Goal: Register for event/course

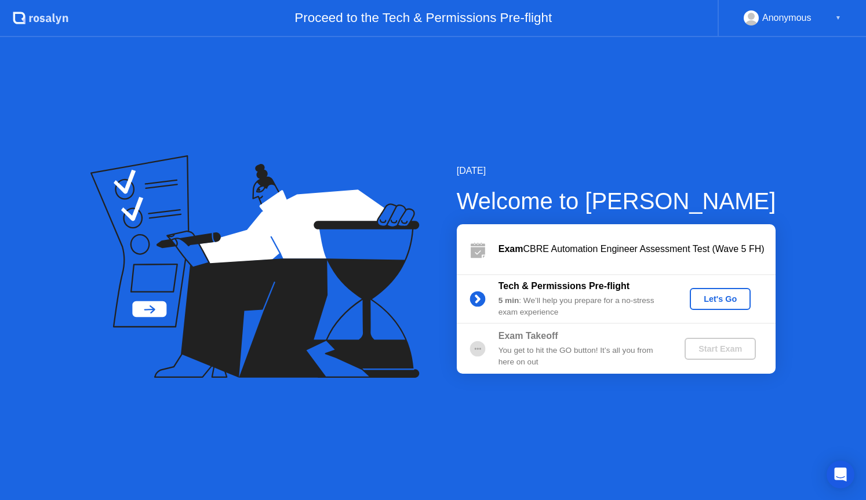
click at [744, 296] on div "Let's Go" at bounding box center [720, 298] width 52 height 9
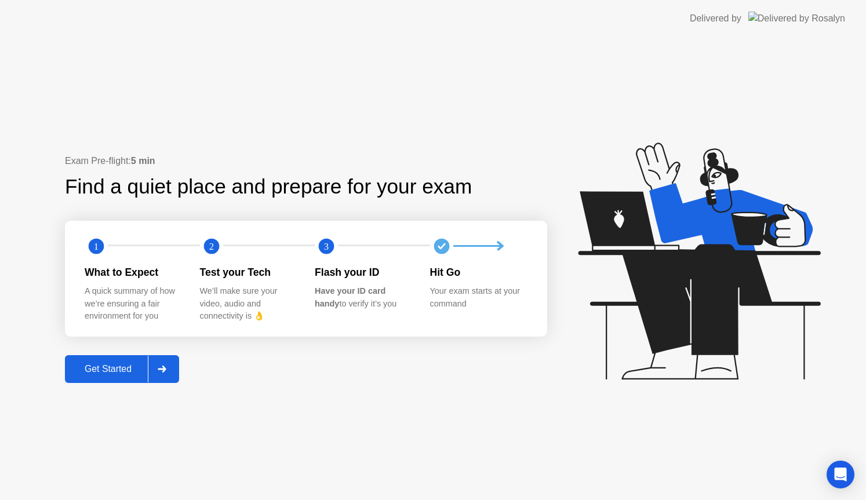
click at [175, 359] on div at bounding box center [162, 369] width 28 height 27
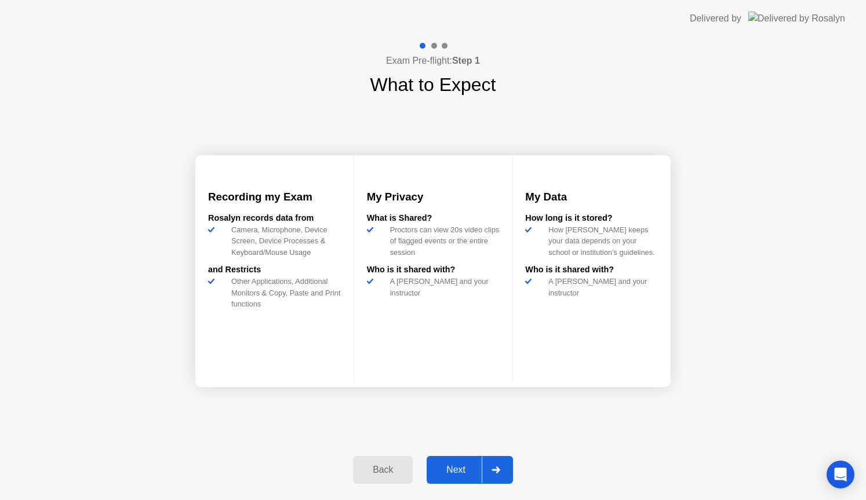
click at [439, 471] on div "Next" at bounding box center [456, 470] width 52 height 10
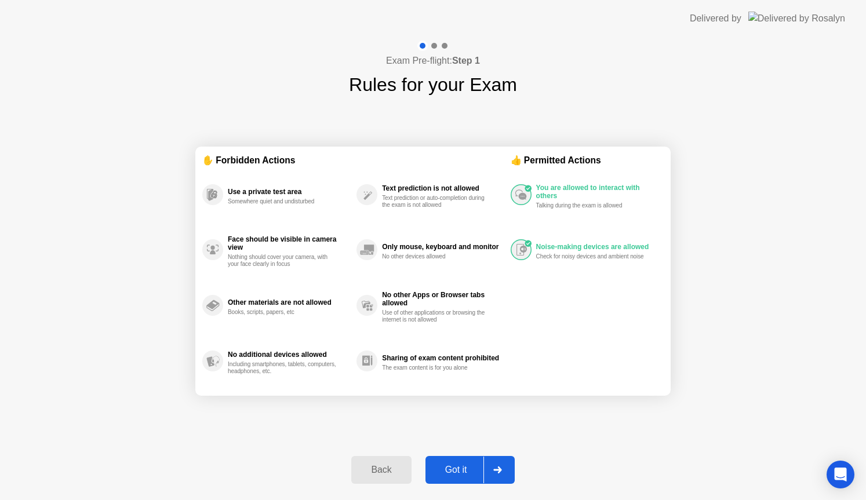
click at [439, 471] on div "Got it" at bounding box center [456, 470] width 54 height 10
select select "**********"
select select "*******"
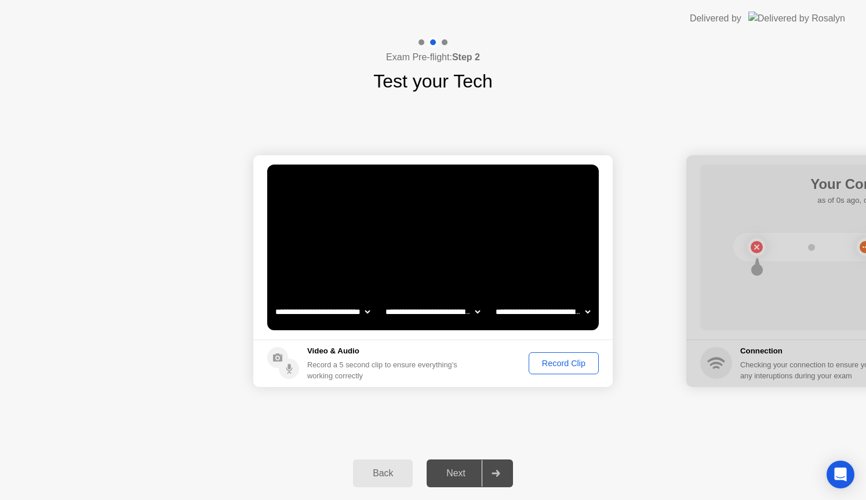
click at [0, 408] on div "**********" at bounding box center [433, 271] width 866 height 352
click at [561, 364] on div "Record Clip" at bounding box center [564, 363] width 62 height 9
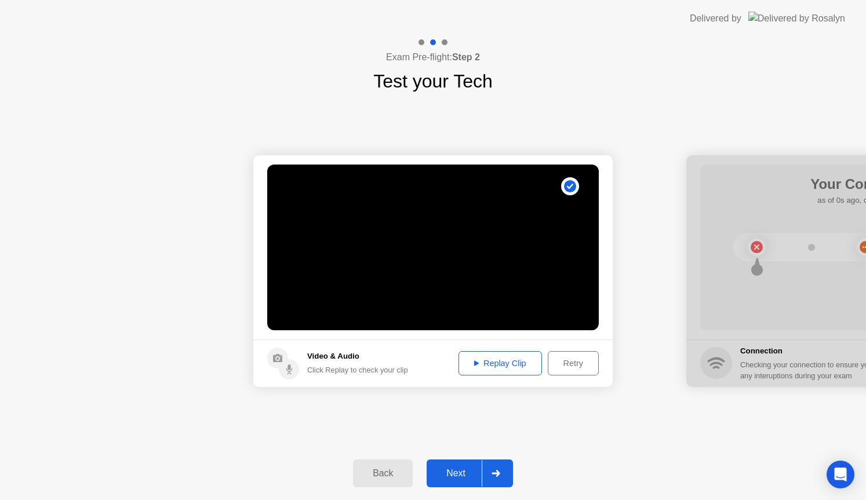
click at [512, 370] on button "Replay Clip" at bounding box center [499, 363] width 83 height 24
click at [563, 366] on div "Retry" at bounding box center [573, 363] width 43 height 9
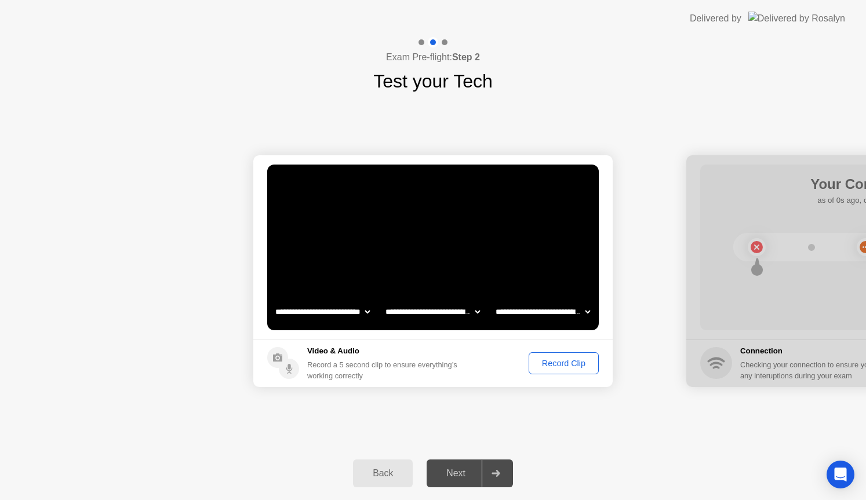
click at [563, 366] on div "Record Clip" at bounding box center [564, 363] width 62 height 9
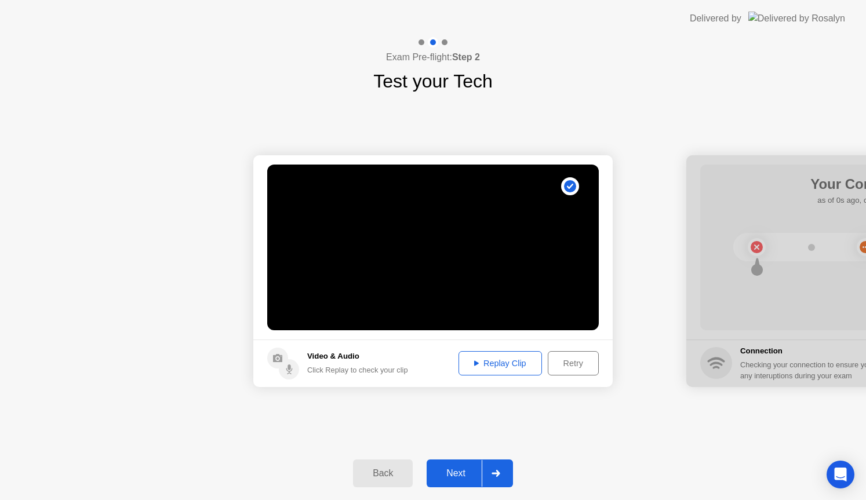
click at [507, 366] on div "Replay Clip" at bounding box center [499, 363] width 75 height 9
click at [453, 473] on div "Next" at bounding box center [456, 473] width 52 height 10
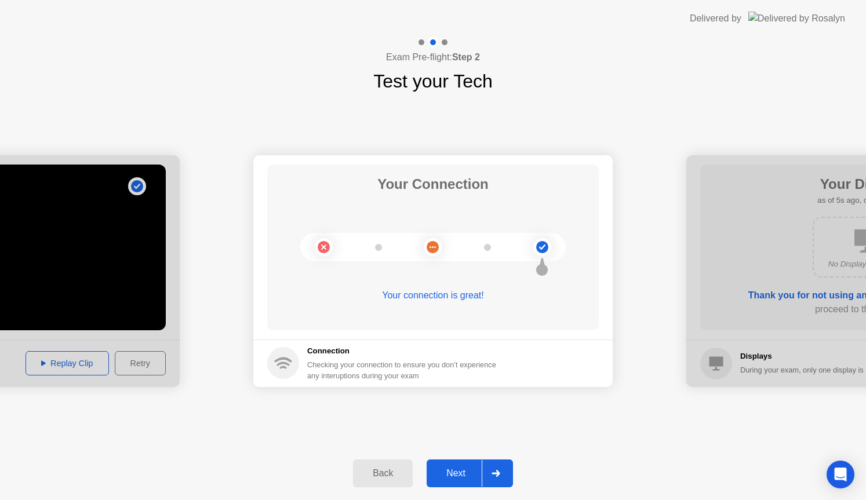
click at [453, 473] on div "Next" at bounding box center [456, 473] width 52 height 10
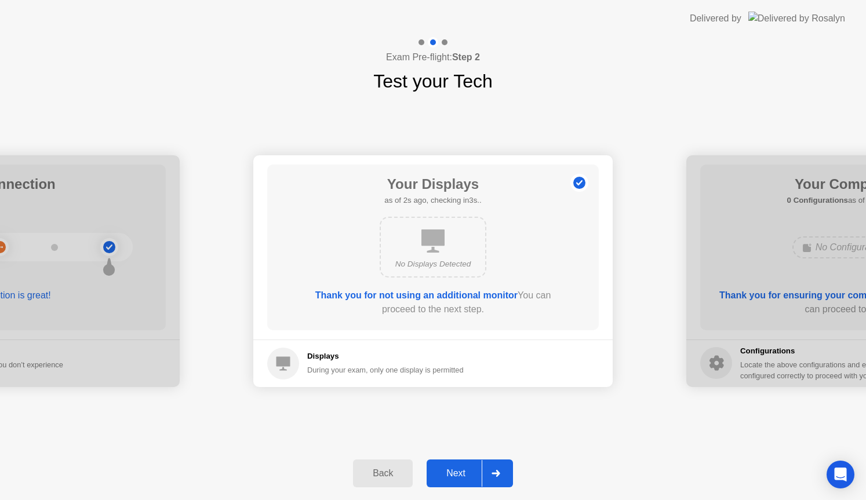
click at [453, 473] on div "Next" at bounding box center [456, 473] width 52 height 10
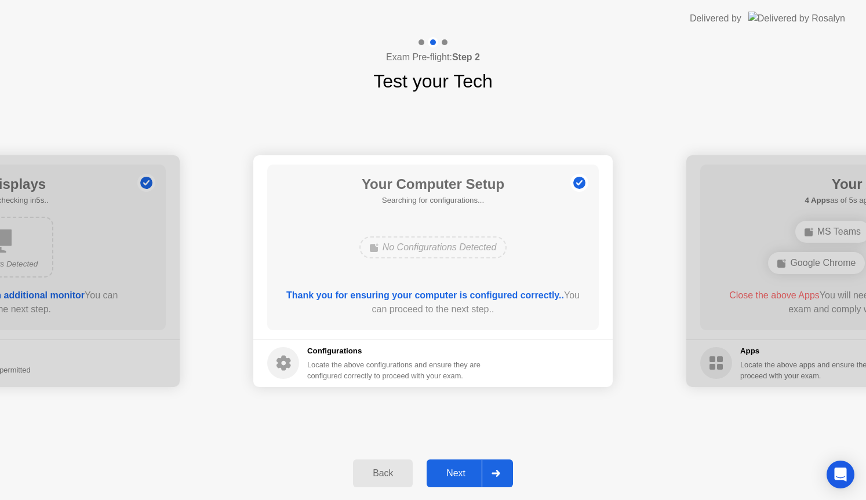
click at [453, 473] on div "Next" at bounding box center [456, 473] width 52 height 10
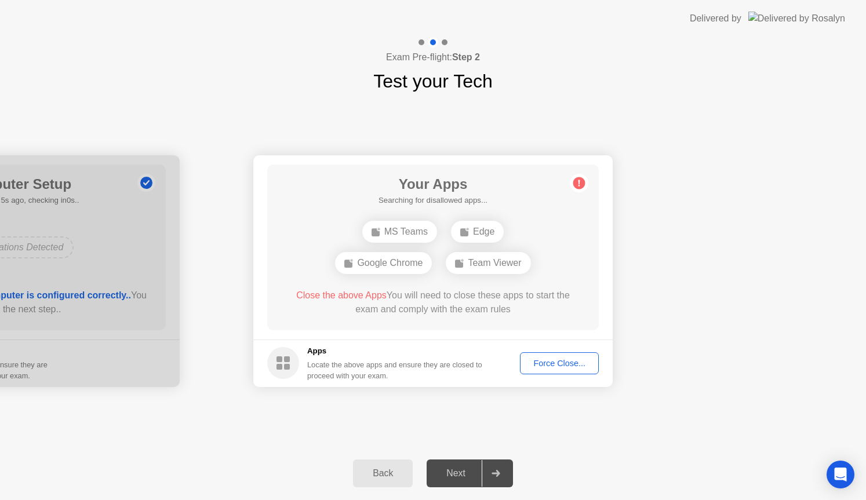
click at [552, 370] on button "Force Close..." at bounding box center [559, 363] width 79 height 22
click at [541, 356] on button "Force Close..." at bounding box center [559, 363] width 79 height 22
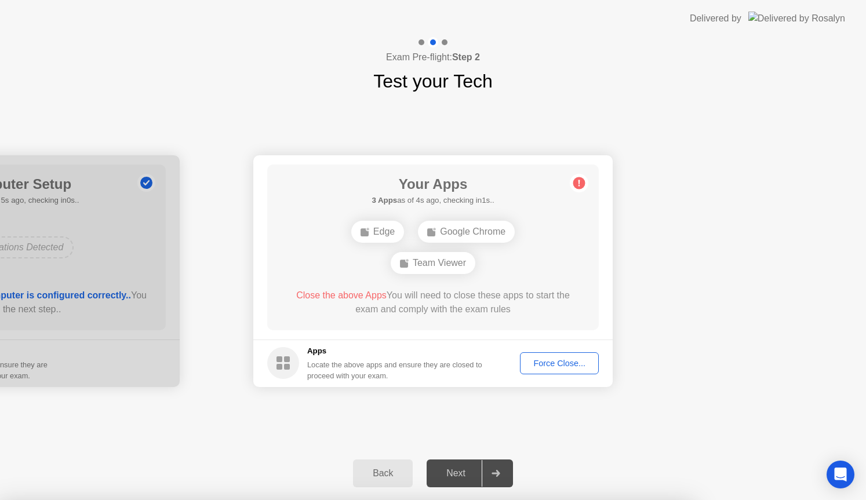
click at [541, 361] on div "Force Close..." at bounding box center [559, 363] width 71 height 9
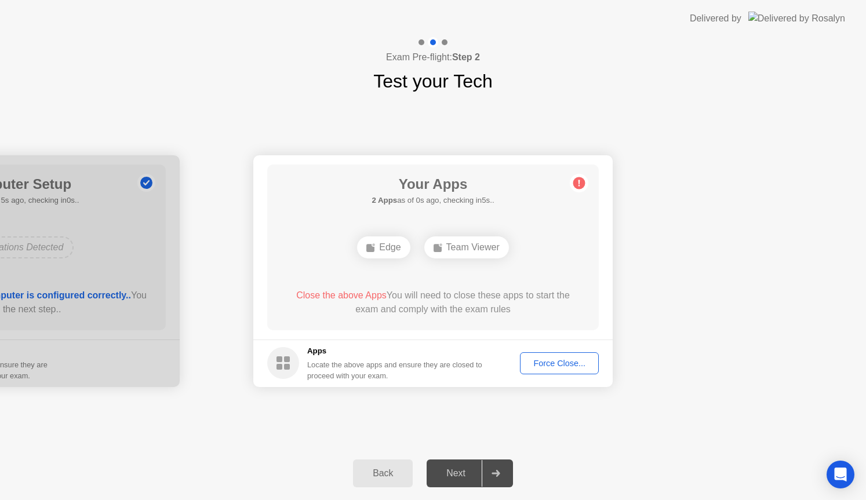
click at [551, 370] on button "Force Close..." at bounding box center [559, 363] width 79 height 22
click at [435, 249] on div "Team Viewer" at bounding box center [433, 247] width 85 height 22
click at [569, 360] on div "Force Close..." at bounding box center [559, 363] width 71 height 9
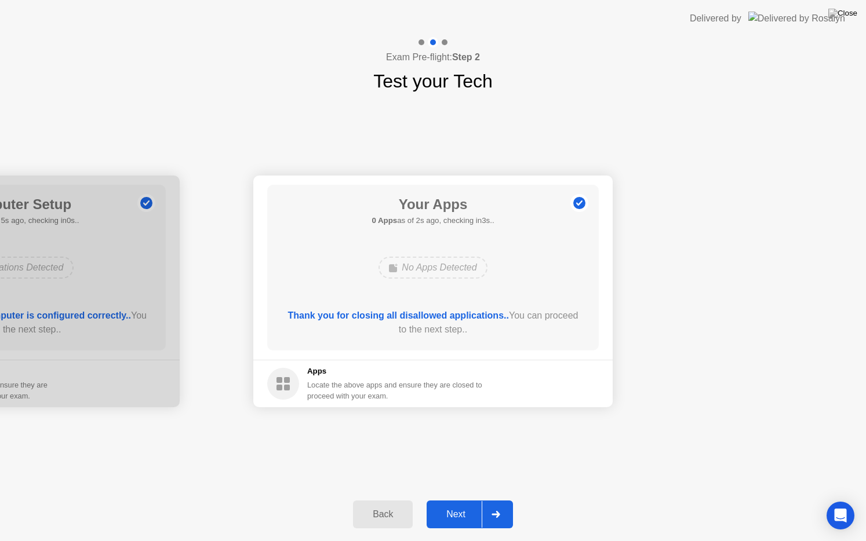
click at [457, 500] on div "Next" at bounding box center [456, 514] width 52 height 10
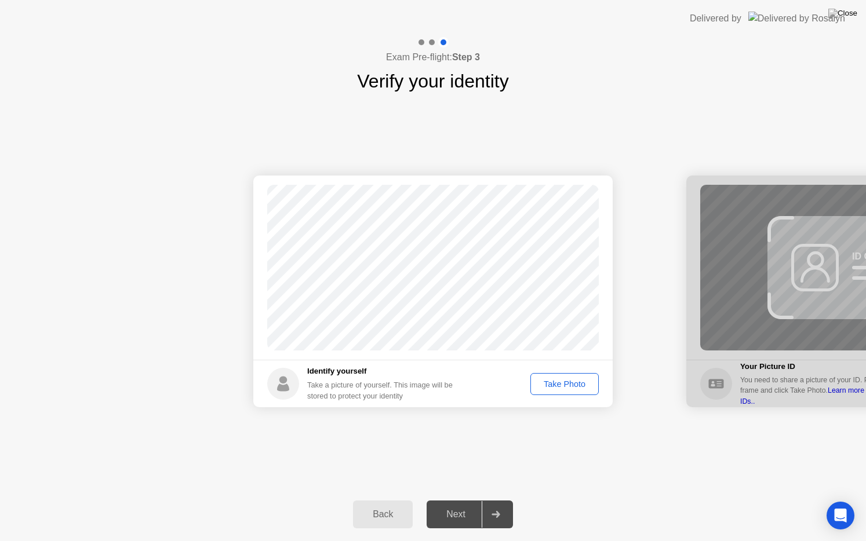
click at [563, 380] on div "Take Photo" at bounding box center [564, 384] width 60 height 9
click at [462, 500] on div "Next" at bounding box center [456, 514] width 52 height 10
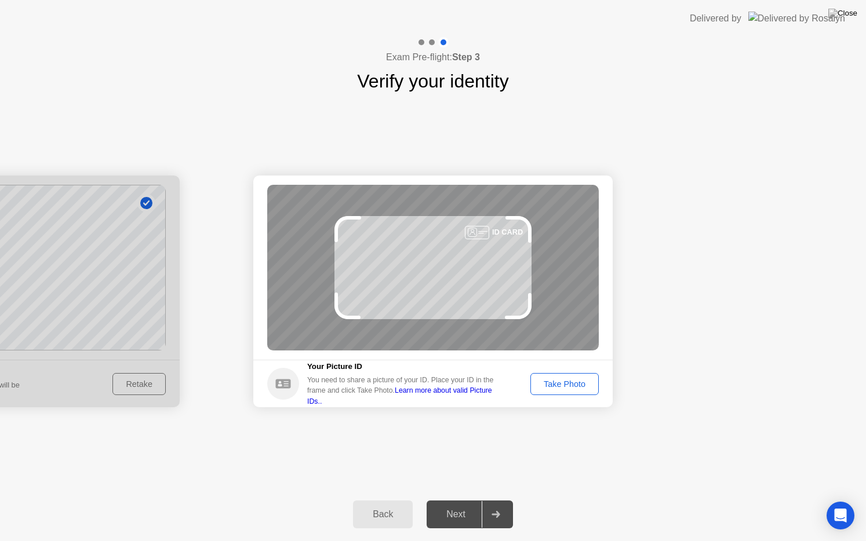
click at [575, 389] on div "Take Photo" at bounding box center [564, 384] width 60 height 9
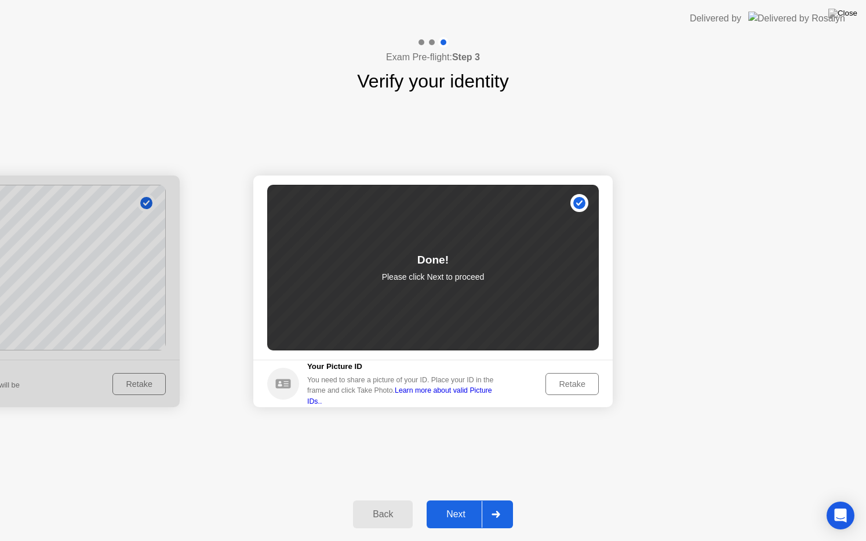
click at [457, 500] on div "Next" at bounding box center [456, 514] width 52 height 10
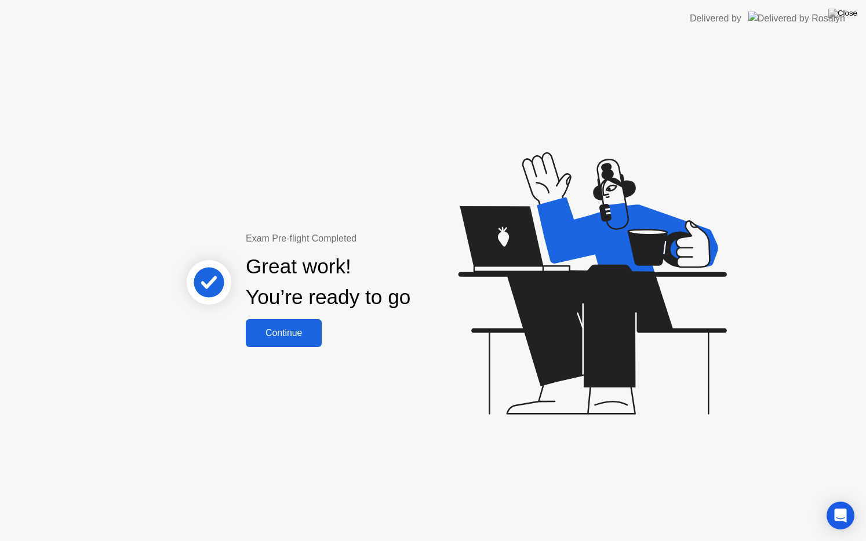
click at [298, 336] on div "Continue" at bounding box center [283, 333] width 69 height 10
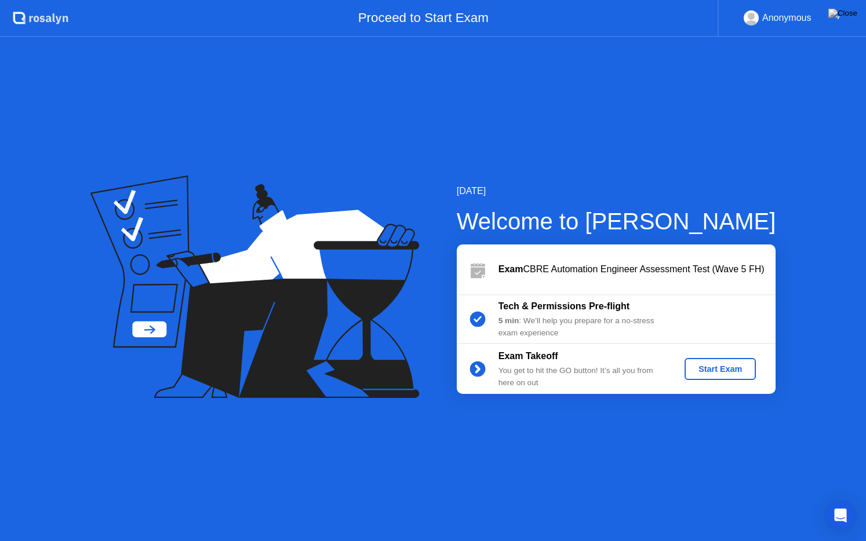
click at [716, 373] on div "Start Exam" at bounding box center [720, 369] width 62 height 9
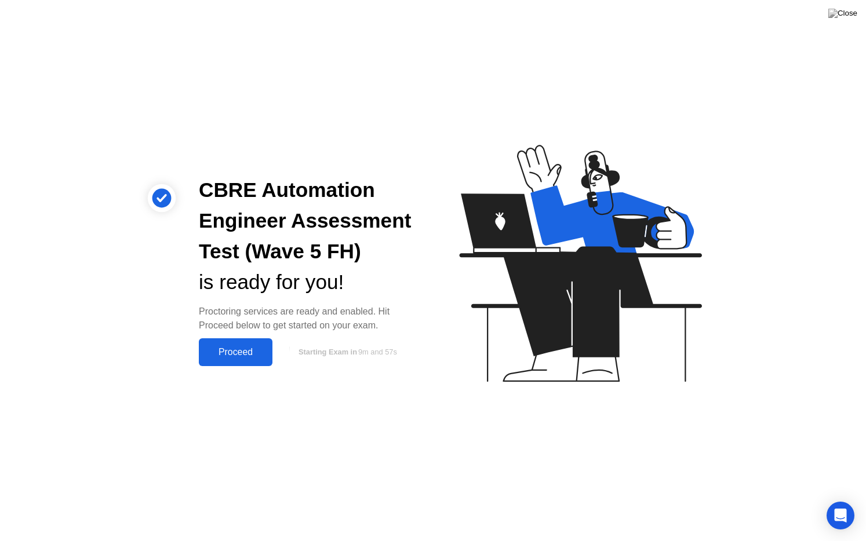
click at [242, 359] on button "Proceed" at bounding box center [236, 352] width 74 height 28
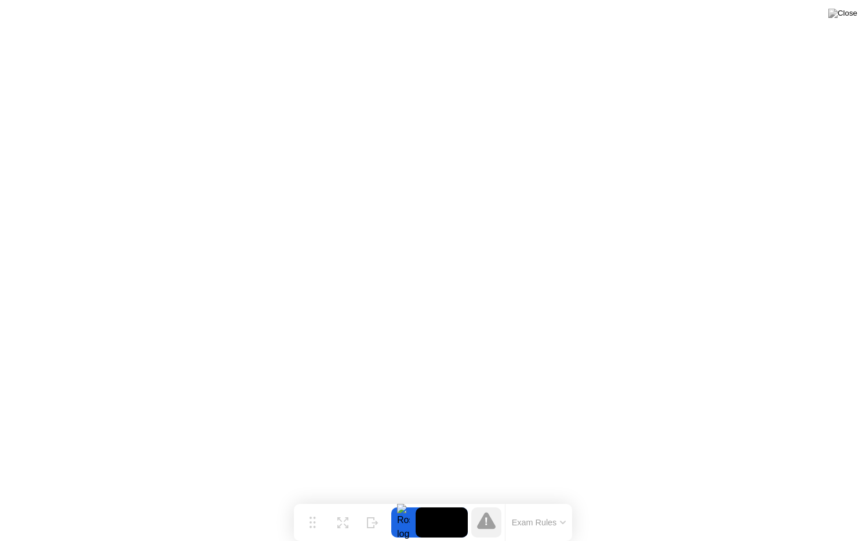
click at [532, 500] on button "Exam Rules" at bounding box center [538, 523] width 61 height 10
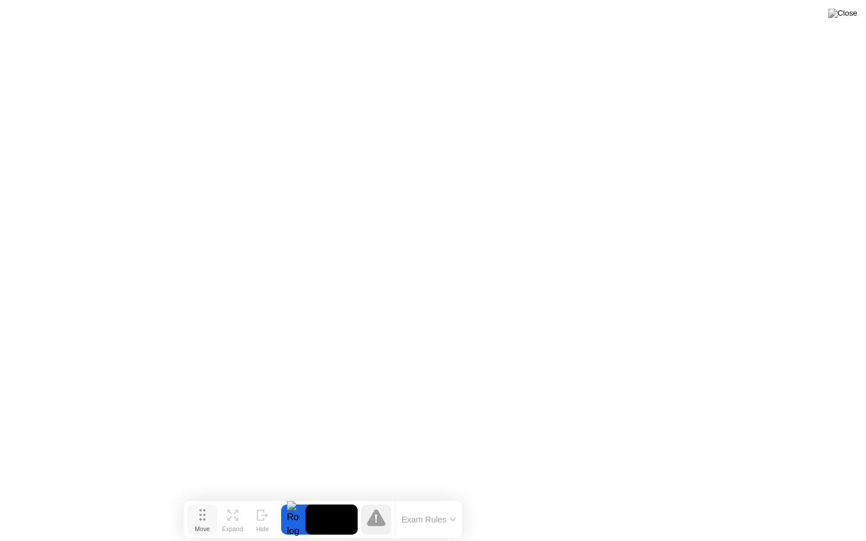
drag, startPoint x: 318, startPoint y: 517, endPoint x: 207, endPoint y: 514, distance: 110.1
click at [207, 500] on button "Move" at bounding box center [202, 520] width 30 height 30
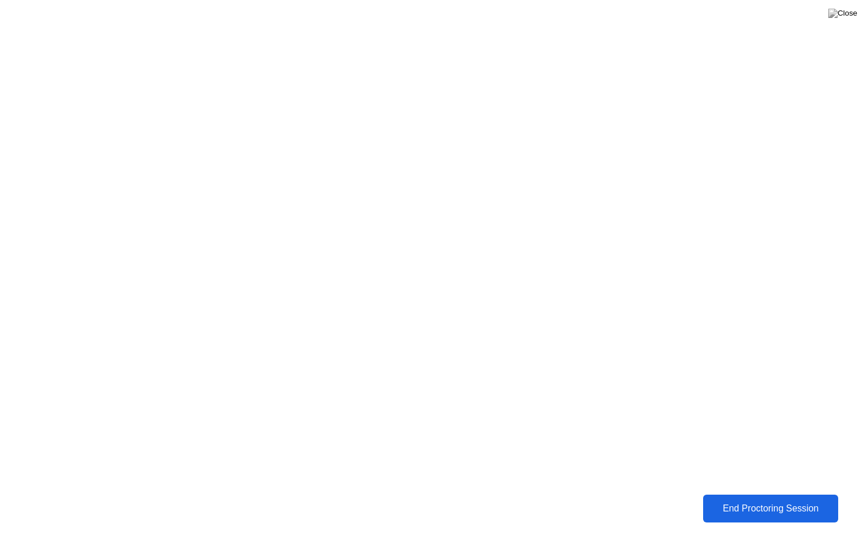
click at [763, 500] on div "End Proctoring Session" at bounding box center [770, 509] width 128 height 10
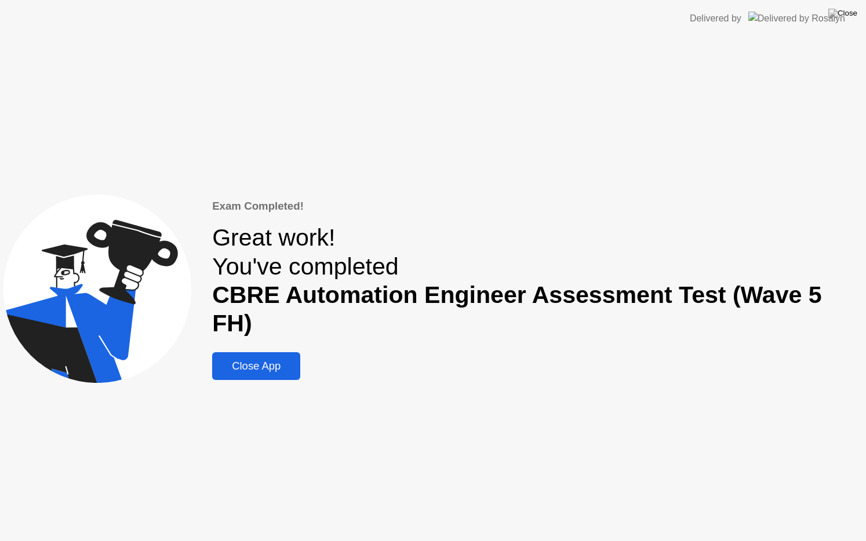
click at [278, 360] on div "Close App" at bounding box center [256, 366] width 81 height 13
